Goal: Task Accomplishment & Management: Complete application form

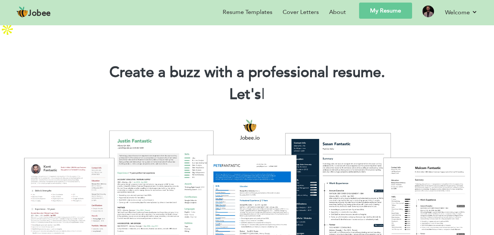
click at [366, 9] on link "My Resume" at bounding box center [385, 11] width 53 height 16
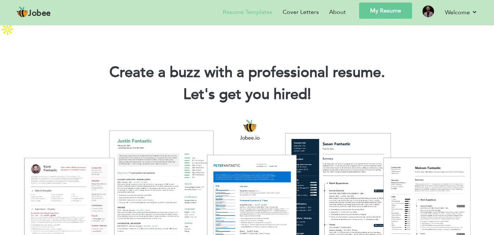
click at [230, 13] on link "Resume Templates" at bounding box center [248, 12] width 50 height 9
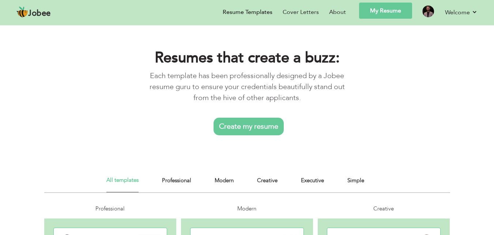
click at [246, 125] on link "Create my resume" at bounding box center [249, 126] width 70 height 18
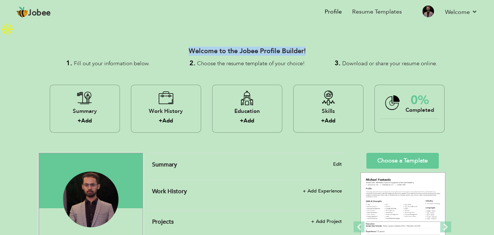
drag, startPoint x: 494, startPoint y: 21, endPoint x: 495, endPoint y: 38, distance: 16.9
click at [494, 38] on html "Jobee Profile Resume Templates Resume Templates Cover Letters About My Resume W…" at bounding box center [247, 117] width 494 height 235
click at [425, 48] on h3 "Welcome to the Jobee Profile Builder!" at bounding box center [247, 51] width 417 height 7
